Goal: Transaction & Acquisition: Purchase product/service

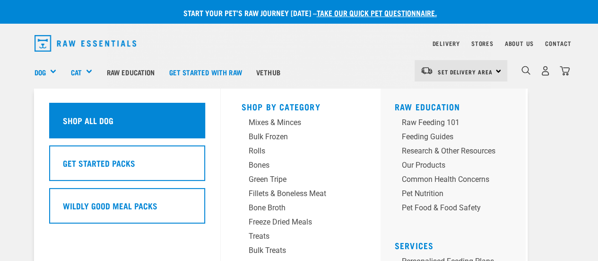
click at [70, 116] on h5 "Shop All Dog" at bounding box center [88, 120] width 51 height 12
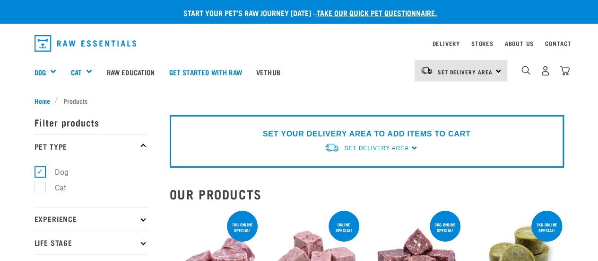
click at [525, 69] on img "dropdown navigation" at bounding box center [526, 70] width 9 height 9
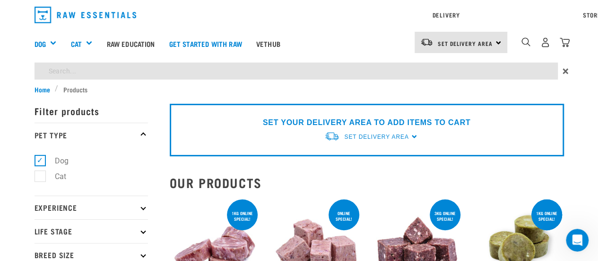
type input "cow hoofs"
click at [134, 69] on input "cow hoofs" at bounding box center [297, 70] width 524 height 17
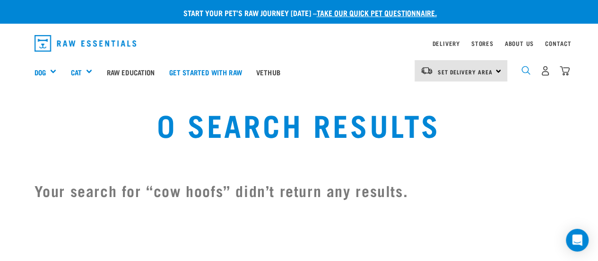
click at [524, 69] on img "dropdown navigation" at bounding box center [526, 70] width 9 height 9
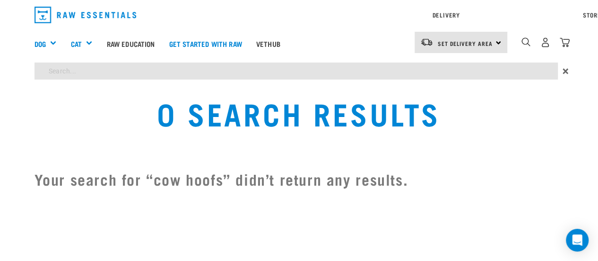
click at [59, 100] on div "Start your pet’s raw journey [DATE] – take our quick pet questionnaire. Deliver…" at bounding box center [299, 100] width 598 height 201
click at [96, 70] on input "chews" at bounding box center [297, 70] width 524 height 17
drag, startPoint x: 96, startPoint y: 70, endPoint x: 75, endPoint y: 74, distance: 22.1
click at [75, 74] on input "chews" at bounding box center [297, 70] width 524 height 17
type input "chews"
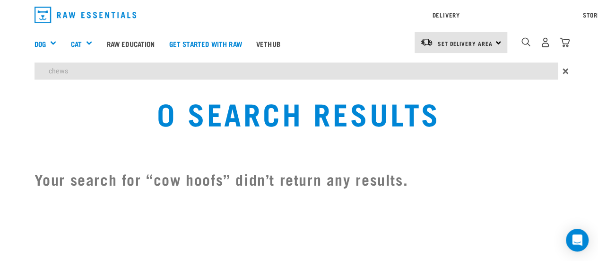
click at [92, 71] on input "chews" at bounding box center [297, 70] width 524 height 17
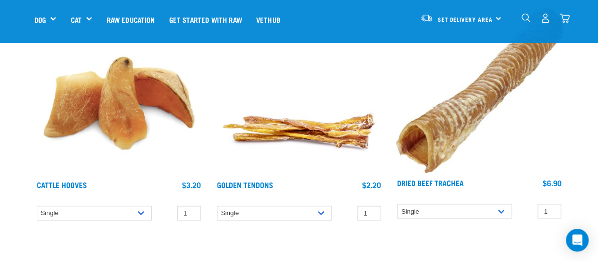
scroll to position [853, 0]
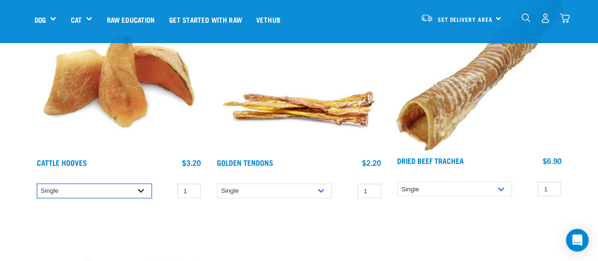
click at [140, 189] on select "Single 10 per pack Bulk (30 pack) Bulk (50 pack)" at bounding box center [94, 190] width 115 height 15
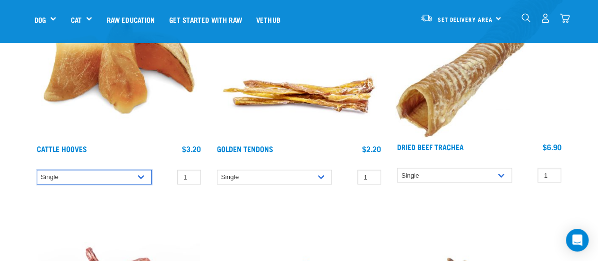
scroll to position [878, 0]
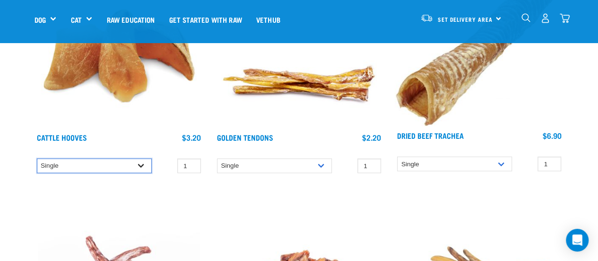
click at [137, 164] on select "Single 10 per pack Bulk (30 pack) Bulk (50 pack)" at bounding box center [94, 165] width 115 height 15
select select "134319"
click at [37, 158] on select "Single 10 per pack Bulk (30 pack) Bulk (50 pack)" at bounding box center [94, 165] width 115 height 15
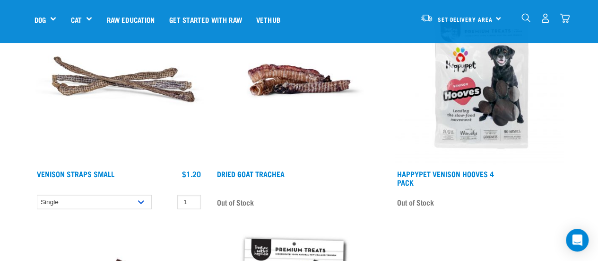
scroll to position [2771, 0]
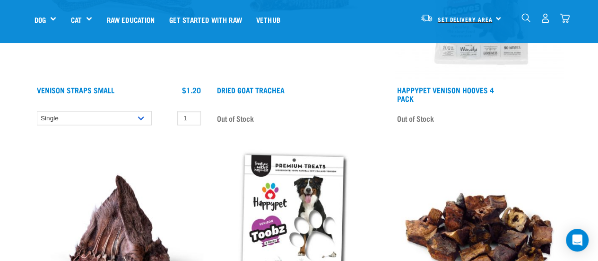
click at [469, 17] on span "Set Delivery Area" at bounding box center [465, 18] width 55 height 3
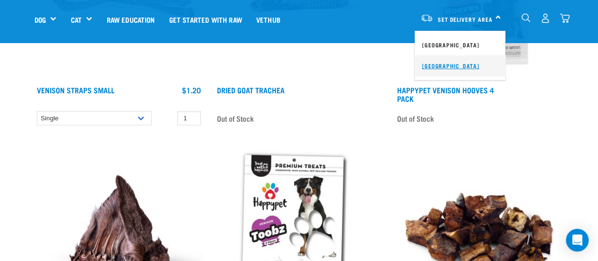
click at [457, 62] on link "[GEOGRAPHIC_DATA]" at bounding box center [460, 65] width 91 height 21
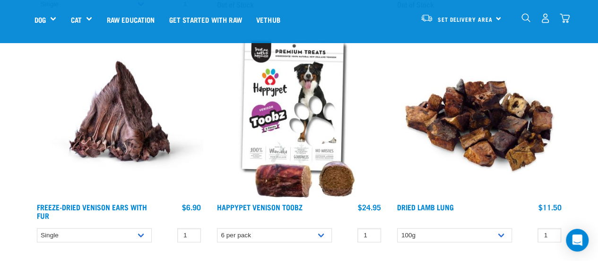
scroll to position [2890, 0]
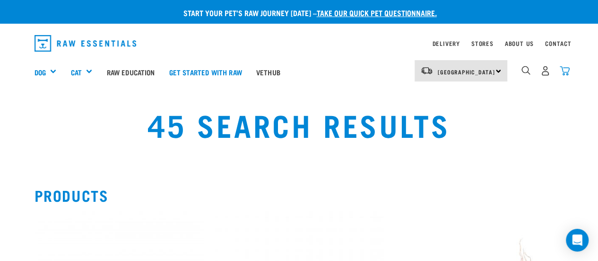
click at [565, 70] on img "dropdown navigation" at bounding box center [565, 71] width 10 height 10
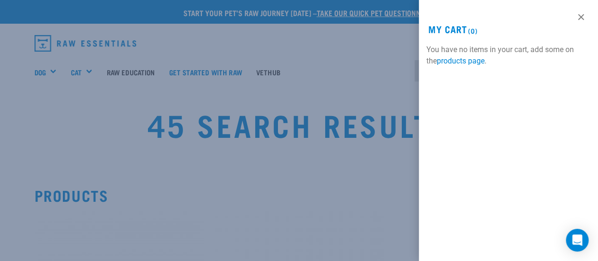
click at [324, 191] on div at bounding box center [299, 130] width 598 height 261
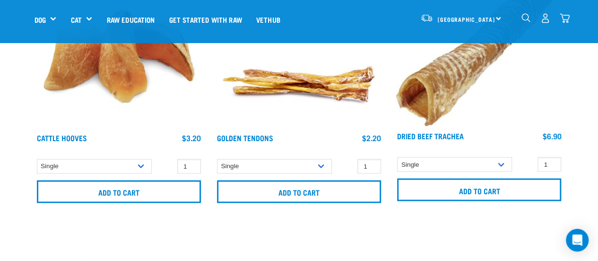
scroll to position [971, 0]
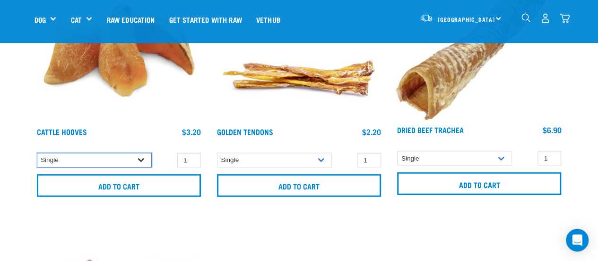
click at [140, 157] on select "Single 10 per pack Bulk (30 pack)" at bounding box center [94, 160] width 115 height 15
select select "134319"
click at [37, 153] on select "Single 10 per pack Bulk (30 pack)" at bounding box center [94, 160] width 115 height 15
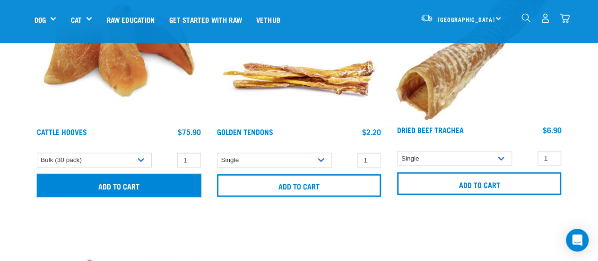
click at [120, 189] on input "Add to cart" at bounding box center [119, 185] width 164 height 23
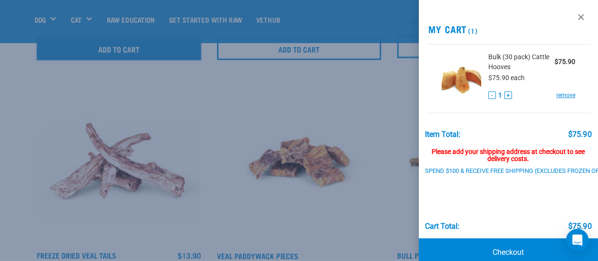
scroll to position [24, 0]
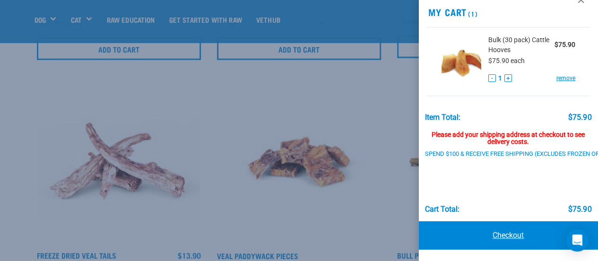
click at [502, 227] on link "Checkout" at bounding box center [509, 235] width 180 height 28
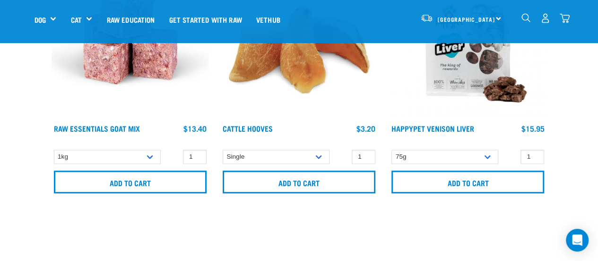
scroll to position [417, 0]
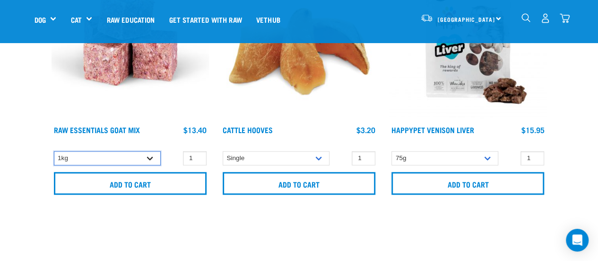
click at [150, 155] on select "1kg 3kg Bulk (10kg)" at bounding box center [107, 158] width 107 height 15
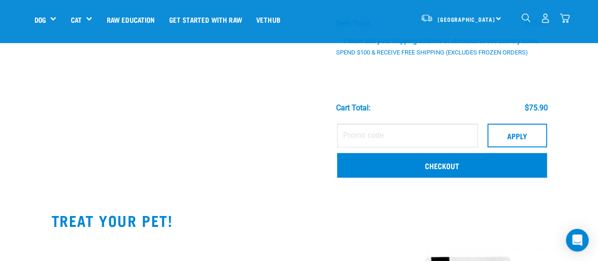
scroll to position [143, 0]
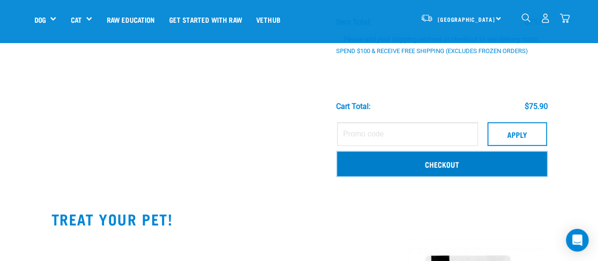
click at [431, 170] on link "Checkout" at bounding box center [442, 163] width 210 height 25
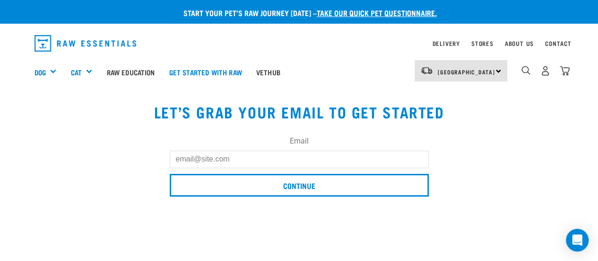
click at [231, 158] on input "Email" at bounding box center [299, 158] width 259 height 17
type input "kathysaunders99@gmail.com"
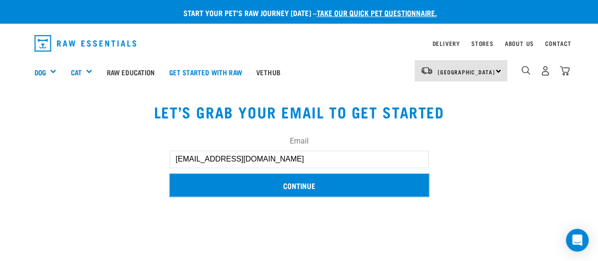
click at [297, 190] on input "Continue" at bounding box center [299, 185] width 259 height 23
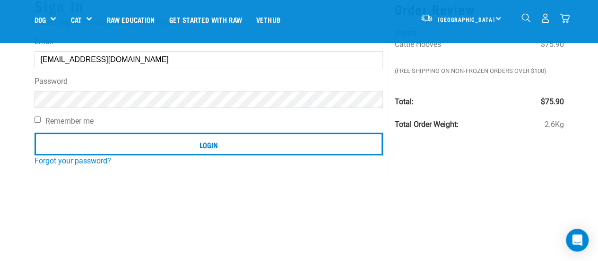
scroll to position [81, 0]
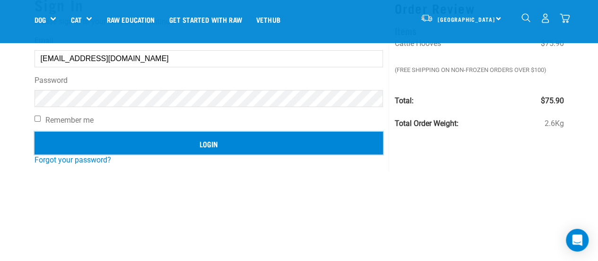
click at [169, 145] on input "Login" at bounding box center [209, 142] width 349 height 23
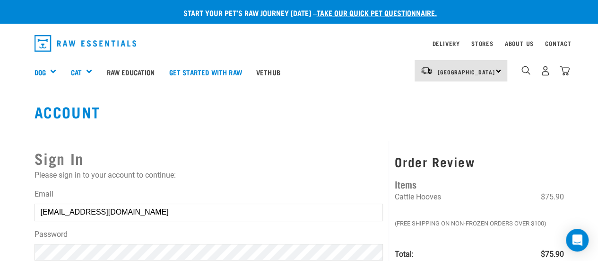
click at [0, 112] on article "Invalid username or password." at bounding box center [0, 130] width 0 height 261
click at [22, 113] on button "delete" at bounding box center [16, 107] width 9 height 9
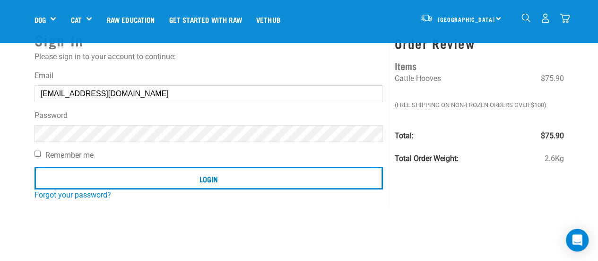
scroll to position [52, 0]
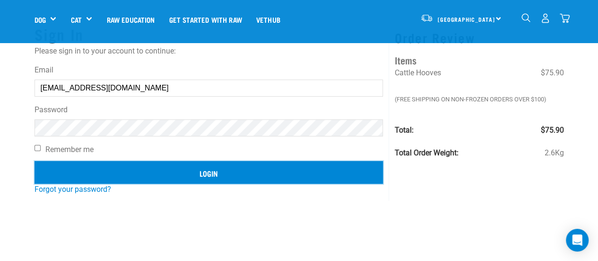
click at [182, 168] on input "Login" at bounding box center [209, 172] width 349 height 23
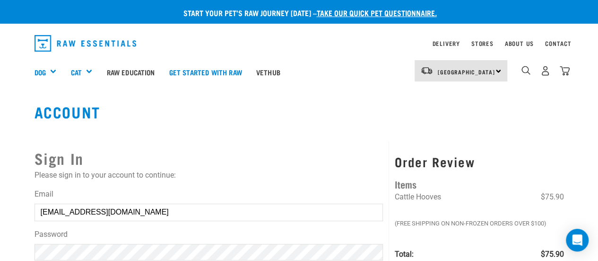
click at [22, 113] on button "delete" at bounding box center [16, 107] width 9 height 9
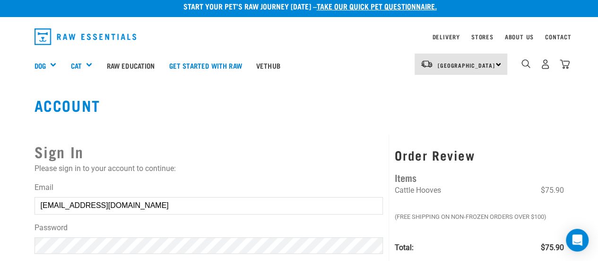
scroll to position [0, 0]
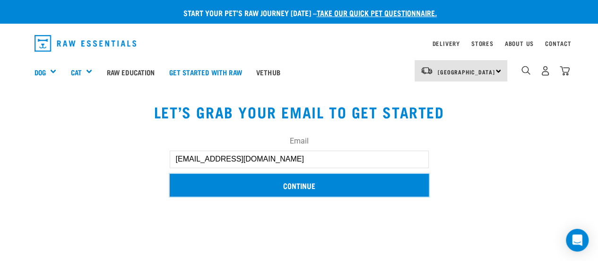
click at [335, 185] on input "Continue" at bounding box center [299, 185] width 259 height 23
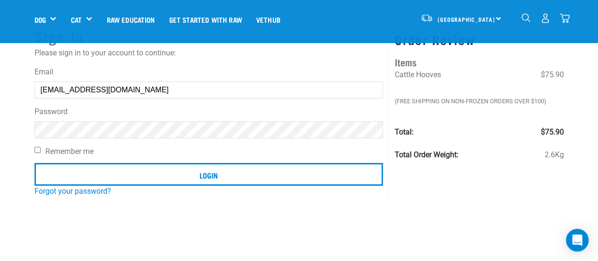
scroll to position [46, 0]
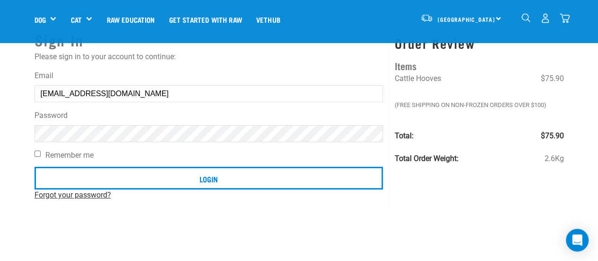
click at [58, 193] on link "Forgot your password?" at bounding box center [73, 194] width 77 height 9
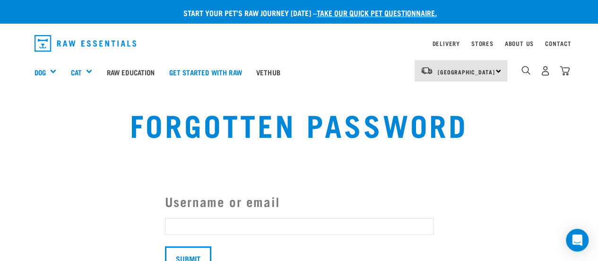
click at [219, 227] on input "Username or email" at bounding box center [299, 226] width 269 height 17
type input "Kathysaunders99@gmail.com"
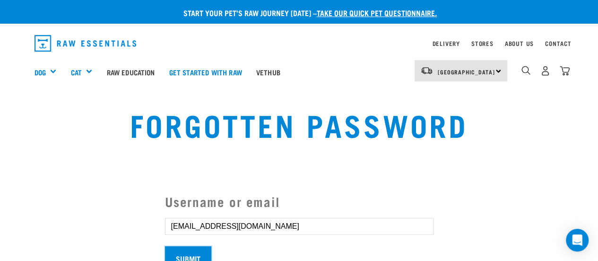
click at [190, 252] on input "Submit" at bounding box center [188, 257] width 46 height 23
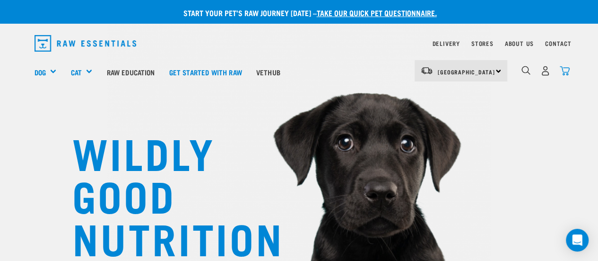
click at [562, 69] on img "dropdown navigation" at bounding box center [565, 71] width 10 height 10
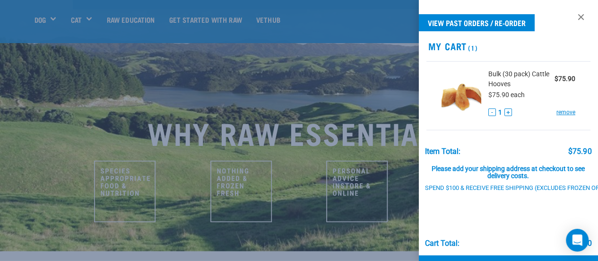
scroll to position [41, 0]
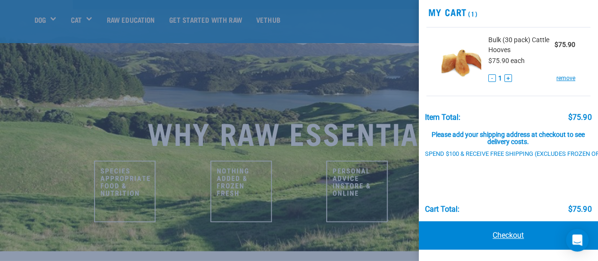
click at [497, 224] on link "Checkout" at bounding box center [509, 235] width 180 height 28
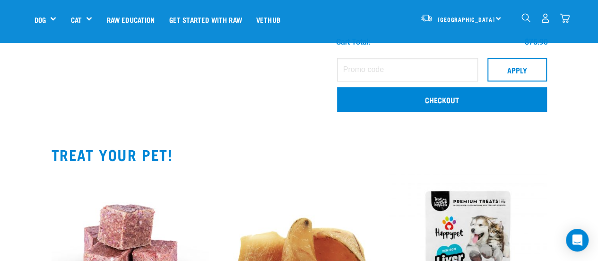
scroll to position [212, 0]
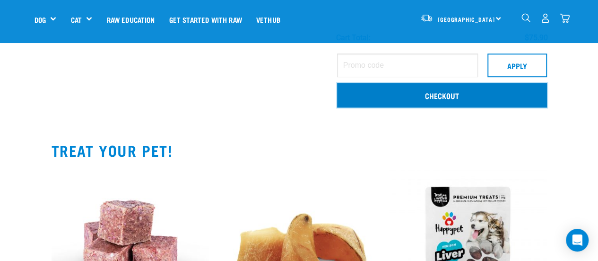
click at [419, 96] on link "Checkout" at bounding box center [442, 95] width 210 height 25
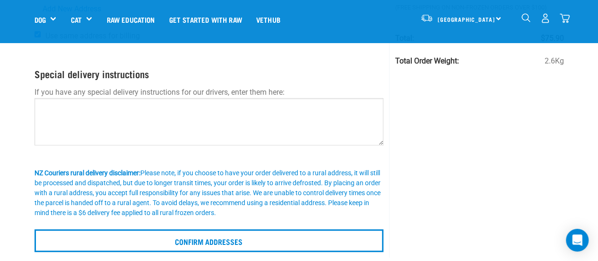
scroll to position [136, 0]
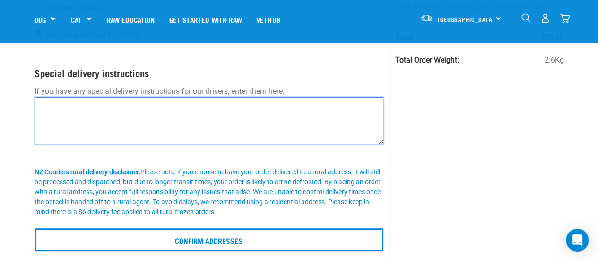
click at [44, 98] on textarea at bounding box center [210, 120] width 350 height 47
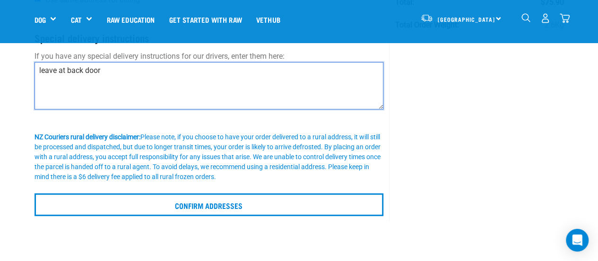
scroll to position [179, 0]
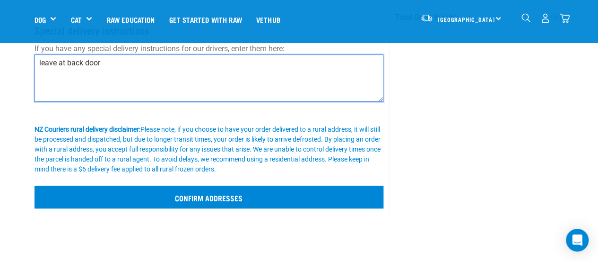
type textarea "leave at back door"
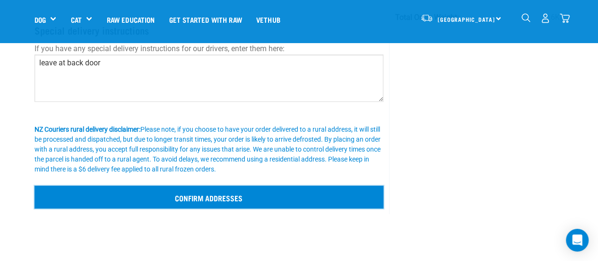
click at [201, 194] on input "Confirm addresses" at bounding box center [210, 196] width 350 height 23
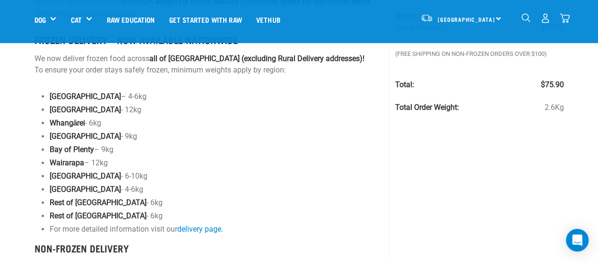
scroll to position [105, 0]
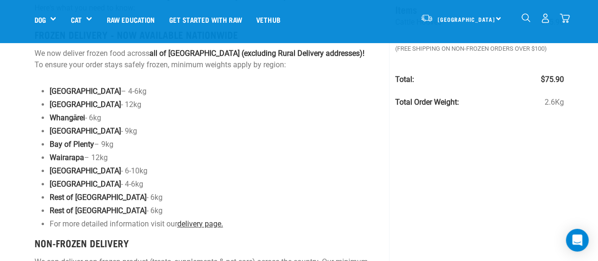
click at [199, 222] on link "delivery page." at bounding box center [200, 223] width 46 height 9
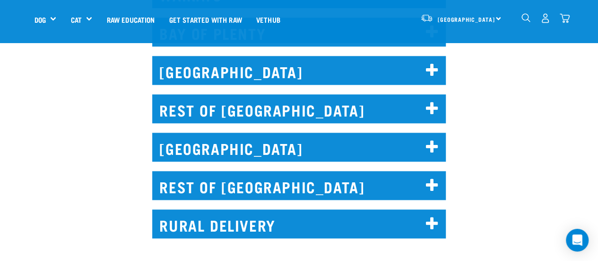
scroll to position [640, 0]
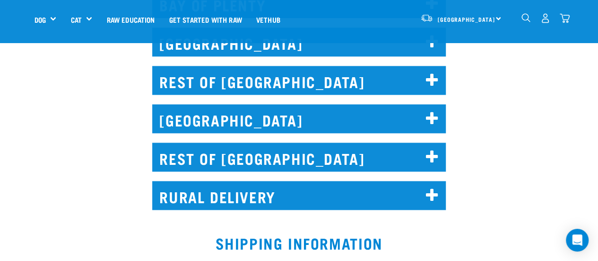
click at [436, 149] on icon at bounding box center [432, 156] width 13 height 15
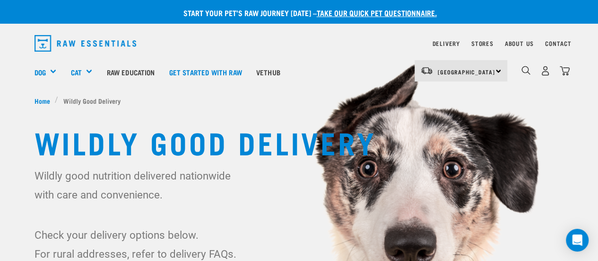
scroll to position [0, 0]
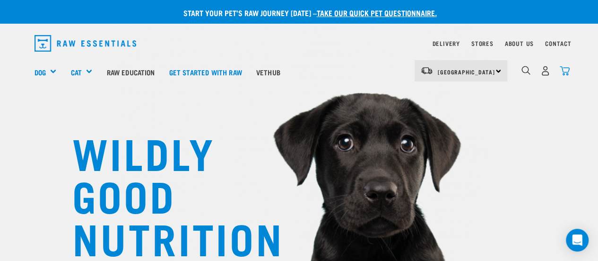
click at [565, 71] on img "dropdown navigation" at bounding box center [565, 71] width 10 height 10
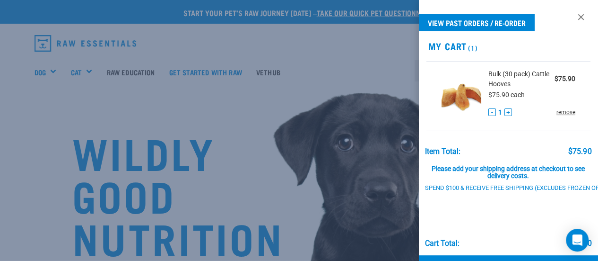
click at [557, 112] on link "remove" at bounding box center [566, 112] width 19 height 9
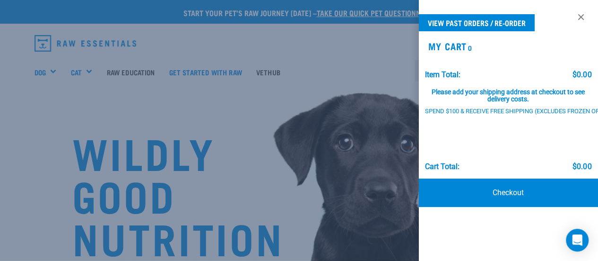
click at [275, 76] on div at bounding box center [299, 130] width 598 height 261
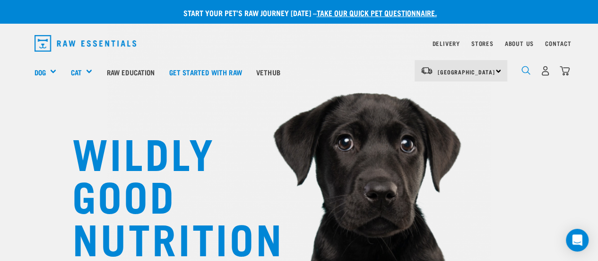
click at [525, 70] on img "dropdown navigation" at bounding box center [526, 70] width 9 height 9
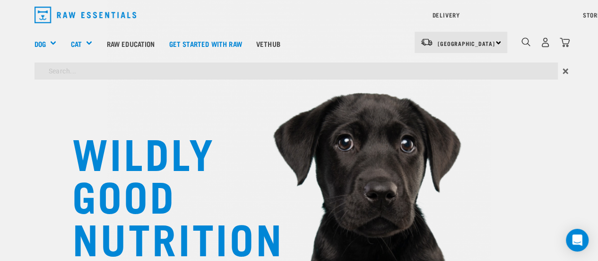
type input "cattle"
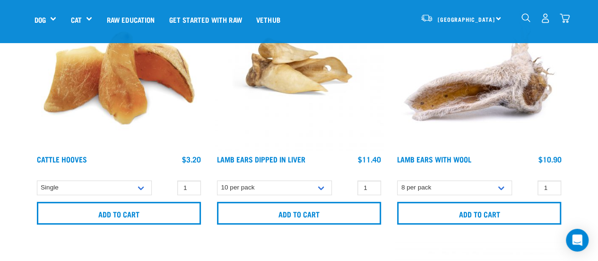
scroll to position [185, 0]
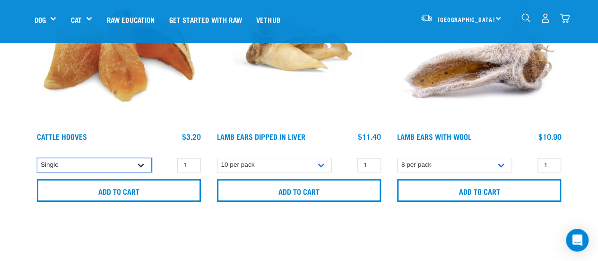
click at [142, 162] on select "Single 10 per pack Bulk (30 pack)" at bounding box center [94, 164] width 115 height 15
select select "134319"
click at [37, 157] on select "Single 10 per pack Bulk (30 pack)" at bounding box center [94, 164] width 115 height 15
click at [135, 162] on select "Single 10 per pack Bulk (30 pack)" at bounding box center [94, 164] width 115 height 15
click at [37, 157] on select "Single 10 per pack Bulk (30 pack)" at bounding box center [94, 164] width 115 height 15
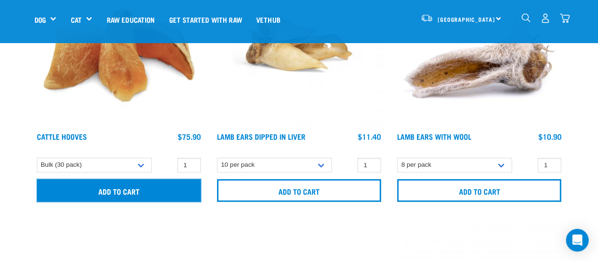
click at [122, 189] on input "Add to cart" at bounding box center [119, 190] width 164 height 23
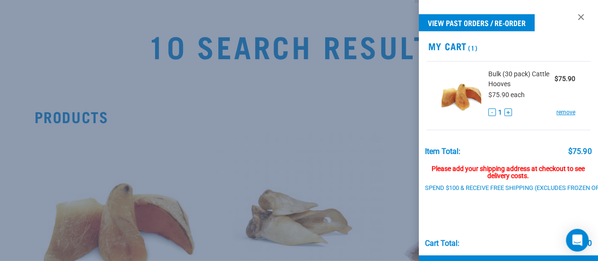
scroll to position [0, 0]
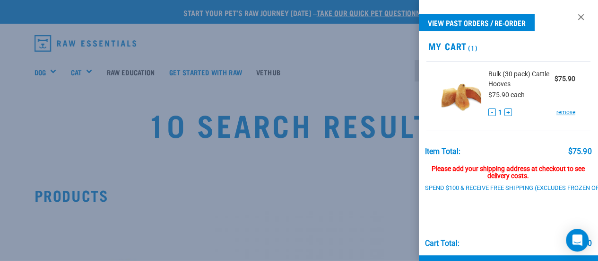
click at [242, 160] on div at bounding box center [299, 130] width 598 height 261
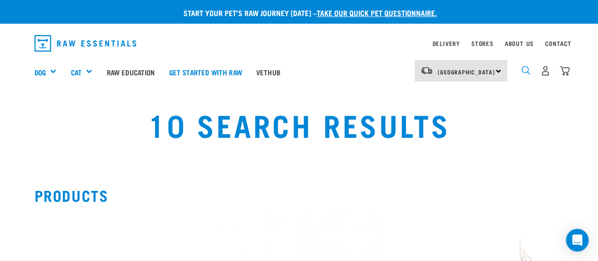
click at [524, 69] on img "dropdown navigation" at bounding box center [526, 70] width 9 height 9
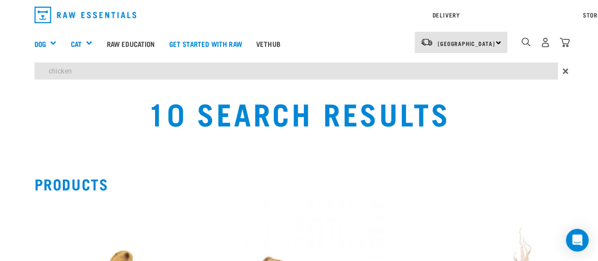
click at [101, 74] on input "chicken" at bounding box center [297, 70] width 524 height 17
type input "chicken"
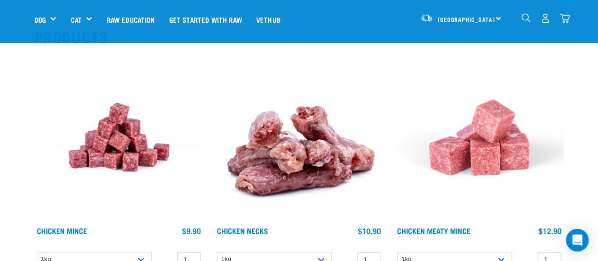
scroll to position [198, 0]
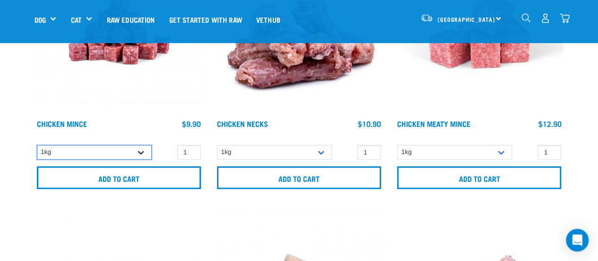
click at [142, 149] on select "1kg" at bounding box center [94, 152] width 115 height 15
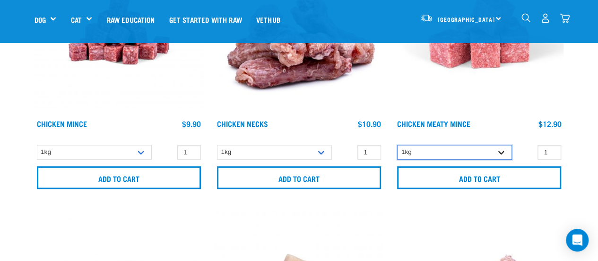
click at [499, 152] on select "1kg" at bounding box center [454, 152] width 115 height 15
click at [116, 55] on img at bounding box center [119, 30] width 169 height 169
